Goal: Information Seeking & Learning: Learn about a topic

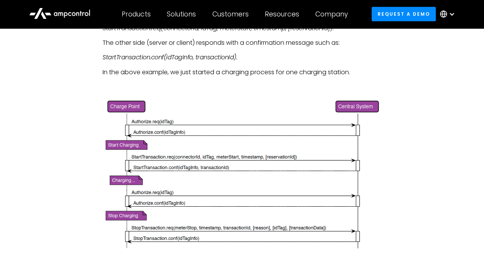
scroll to position [970, 0]
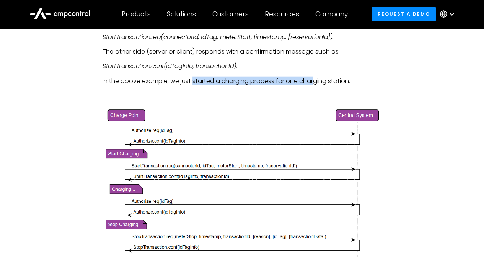
drag, startPoint x: 194, startPoint y: 81, endPoint x: 317, endPoint y: 84, distance: 123.3
click at [317, 84] on p "In the above example, we just started a charging process for one charging stati…" at bounding box center [242, 81] width 279 height 8
drag, startPoint x: 317, startPoint y: 84, endPoint x: 280, endPoint y: 100, distance: 40.5
click at [280, 100] on div at bounding box center [242, 184] width 279 height 185
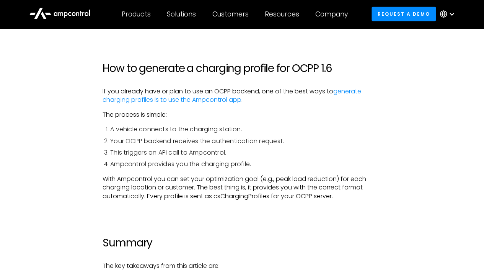
scroll to position [2297, 0]
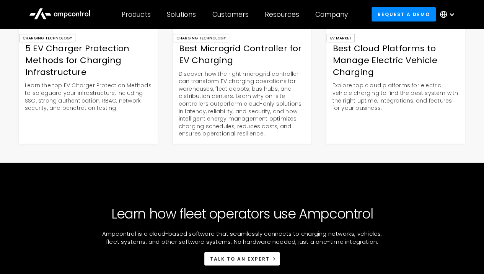
scroll to position [2170, 0]
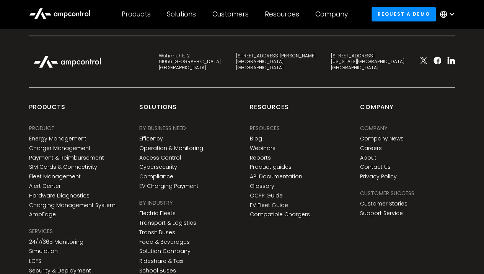
scroll to position [3370, 0]
